Goal: Task Accomplishment & Management: Use online tool/utility

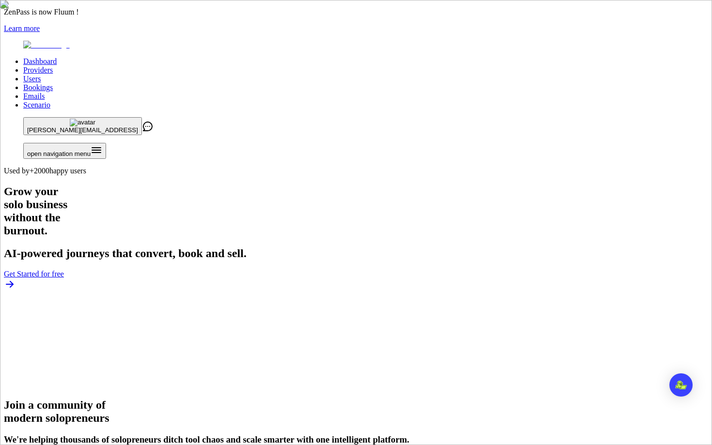
click at [41, 75] on link "Users" at bounding box center [31, 79] width 17 height 8
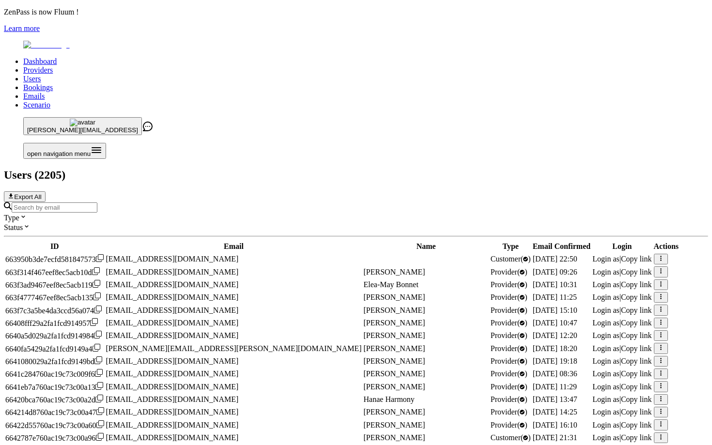
click at [245, 202] on div at bounding box center [356, 207] width 705 height 11
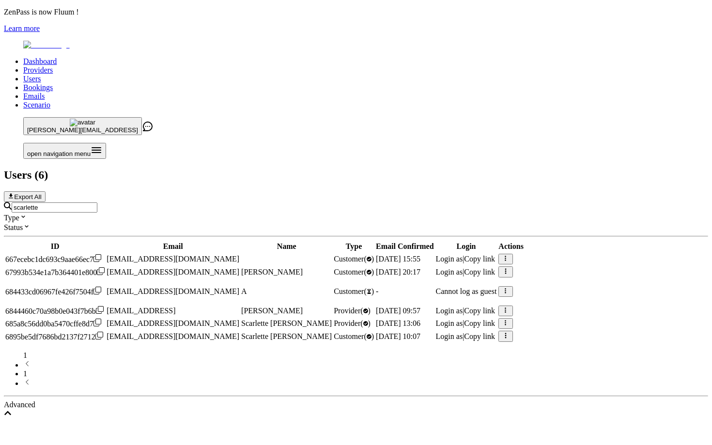
type input "scarlette"
click at [463, 319] on span "Login as" at bounding box center [449, 323] width 27 height 8
click at [463, 307] on span "Login as" at bounding box center [449, 311] width 27 height 8
